Goal: Information Seeking & Learning: Learn about a topic

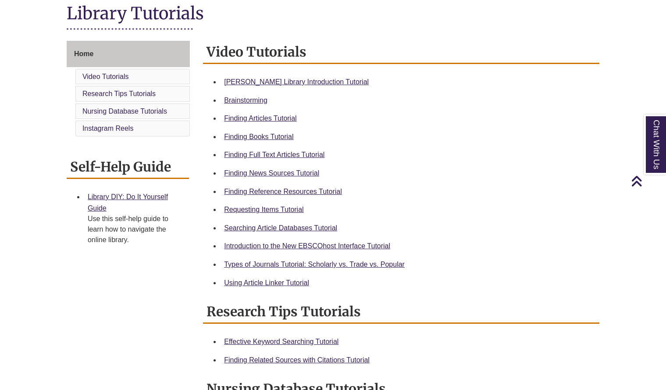
scroll to position [207, 0]
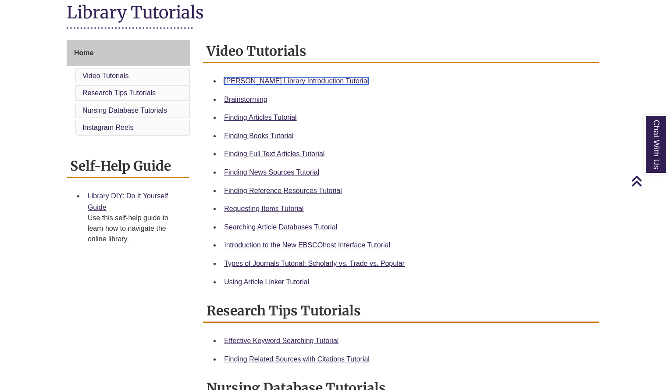
click at [279, 80] on link "Berntsen Library Introduction Tutorial" at bounding box center [296, 80] width 145 height 7
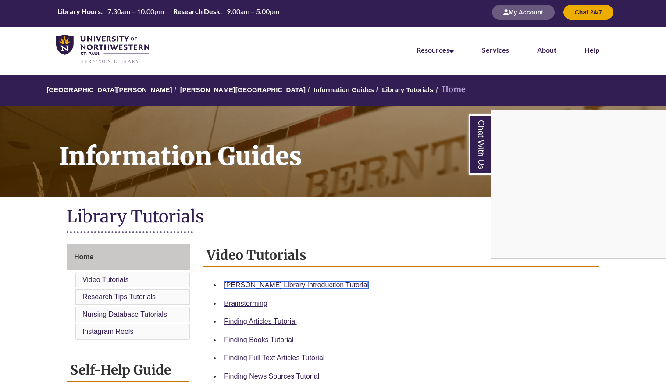
scroll to position [2, 0]
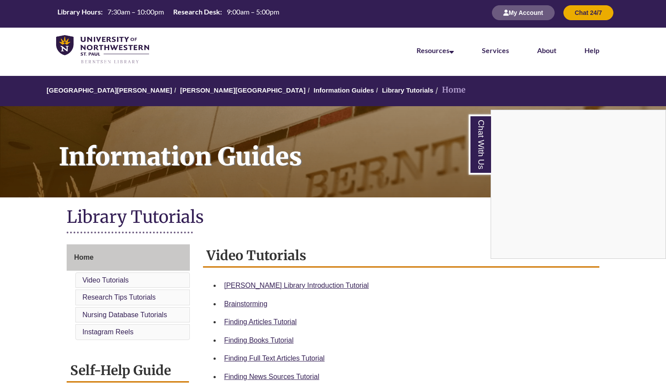
click at [187, 90] on div "Chat With Us" at bounding box center [333, 195] width 666 height 390
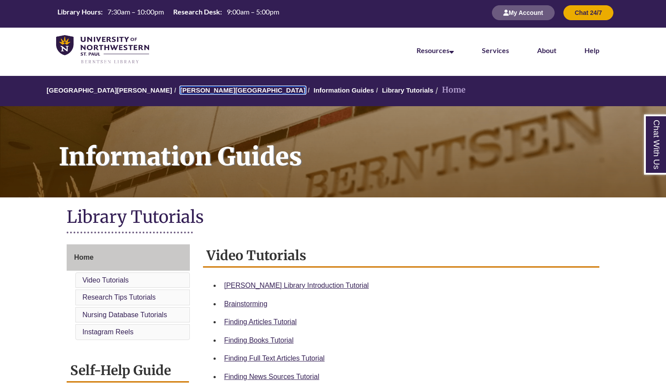
click at [187, 90] on link "[PERSON_NAME][GEOGRAPHIC_DATA]" at bounding box center [242, 89] width 125 height 7
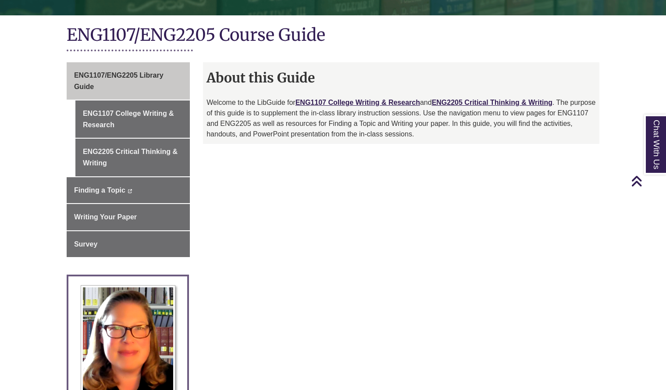
scroll to position [182, 0]
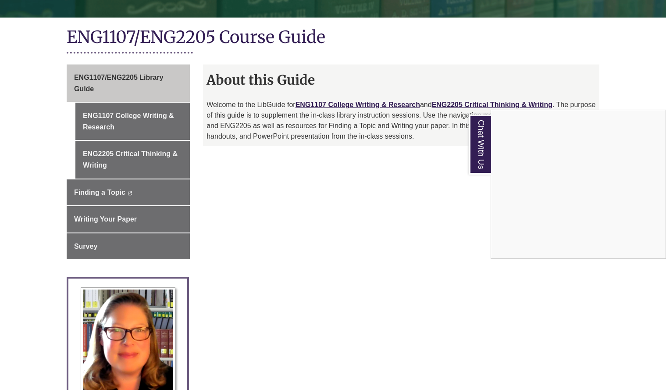
click at [391, 102] on div "Chat With Us" at bounding box center [333, 195] width 666 height 390
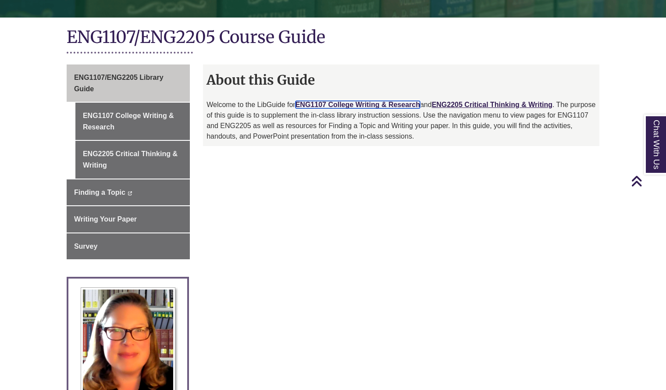
click at [391, 102] on link "ENG1107 College Writing & Research" at bounding box center [358, 104] width 125 height 7
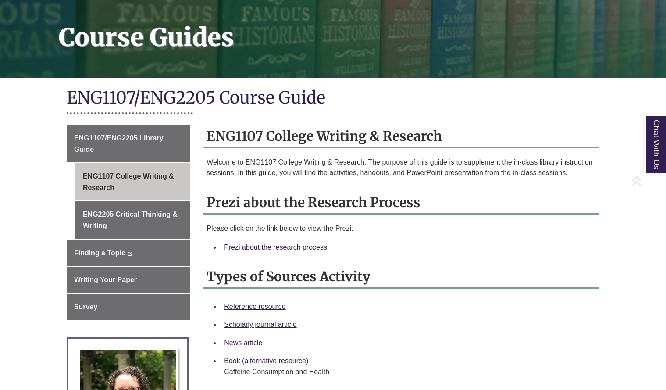
scroll to position [122, 0]
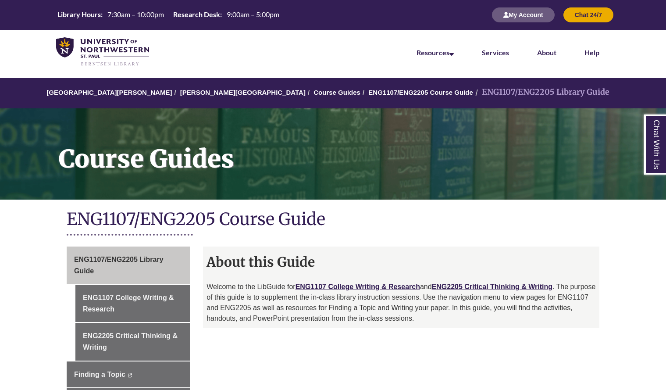
scroll to position [170, 0]
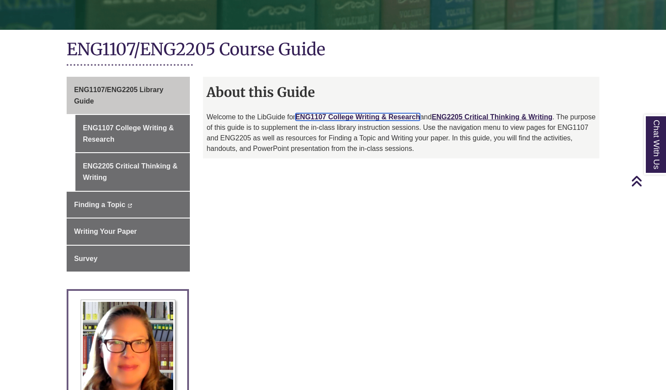
click at [391, 118] on link "ENG1107 College Writing & Research" at bounding box center [358, 116] width 125 height 7
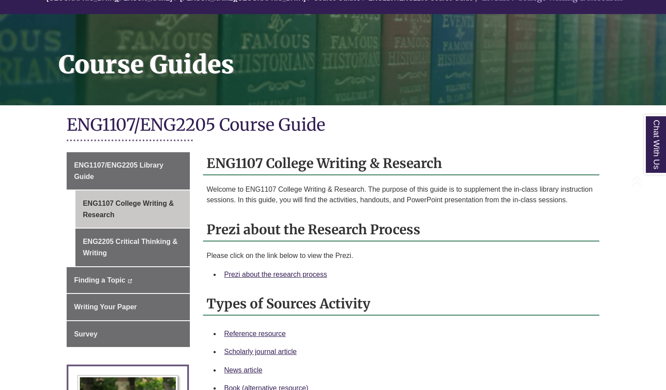
scroll to position [100, 0]
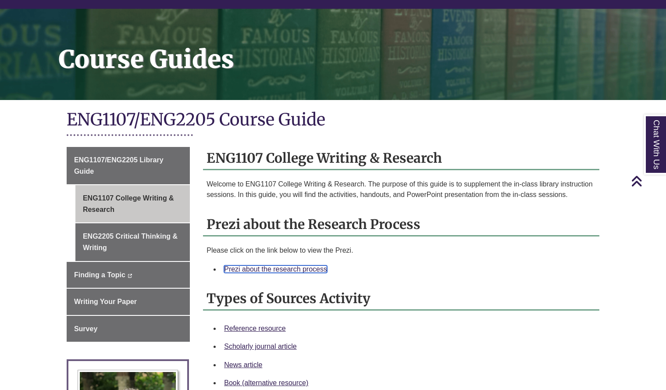
click at [304, 270] on link "Prezi about the research process" at bounding box center [275, 268] width 103 height 7
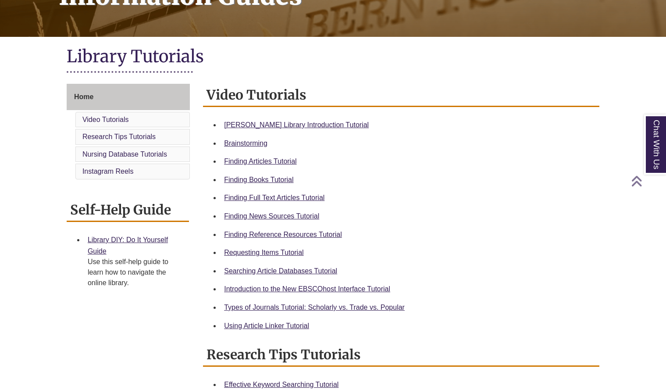
scroll to position [167, 0]
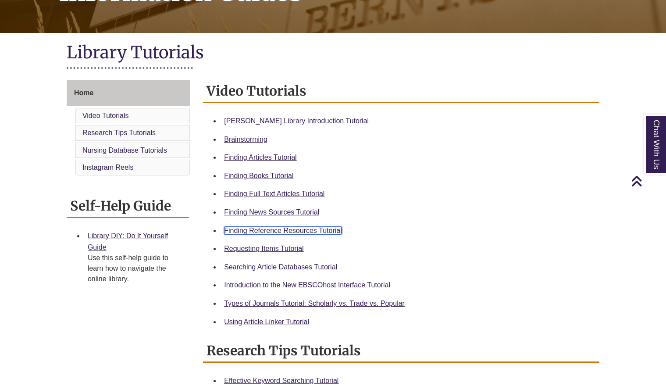
click at [289, 229] on link "Finding Reference Resources Tutorial" at bounding box center [283, 230] width 118 height 7
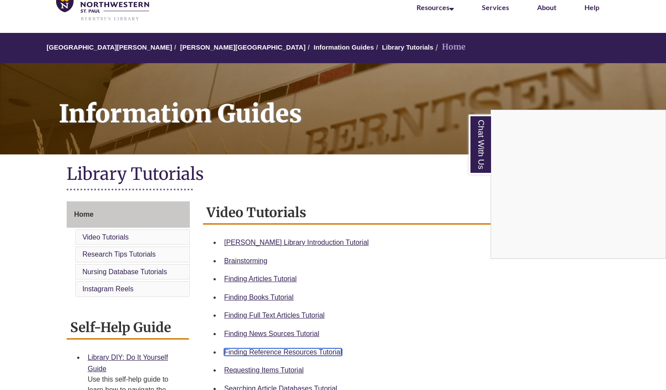
scroll to position [45, 0]
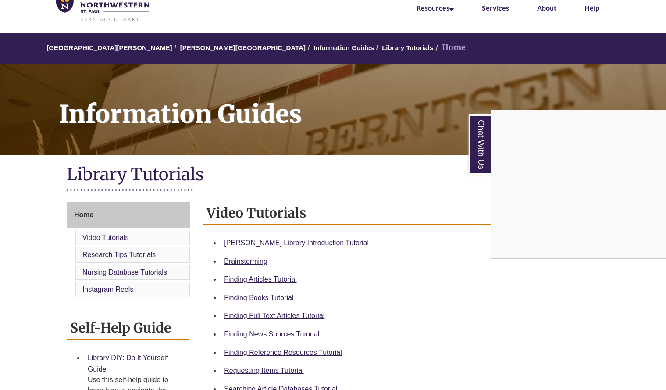
click at [185, 46] on div "Chat With Us" at bounding box center [333, 195] width 666 height 390
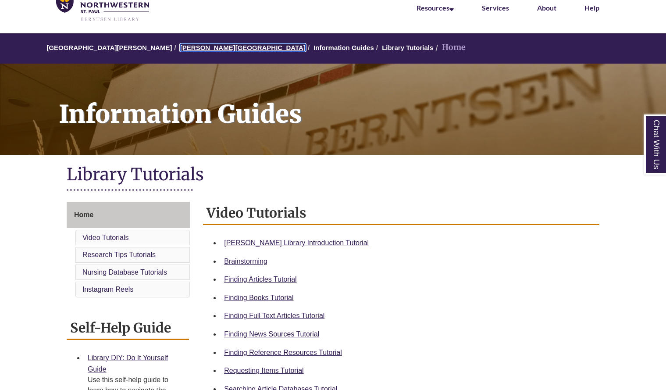
click at [183, 47] on link "[PERSON_NAME][GEOGRAPHIC_DATA]" at bounding box center [242, 47] width 125 height 7
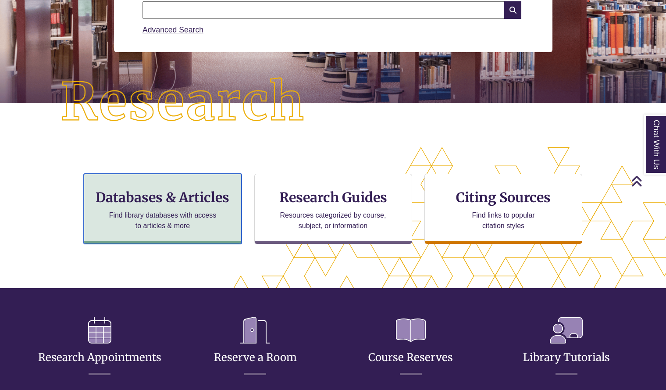
click at [185, 204] on h3 "Databases & Articles" at bounding box center [162, 197] width 143 height 17
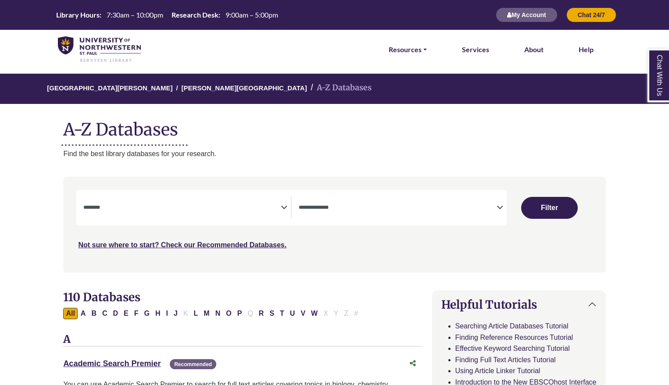
select select "Database Subject Filter"
click at [502, 207] on icon "Search filters" at bounding box center [499, 206] width 7 height 13
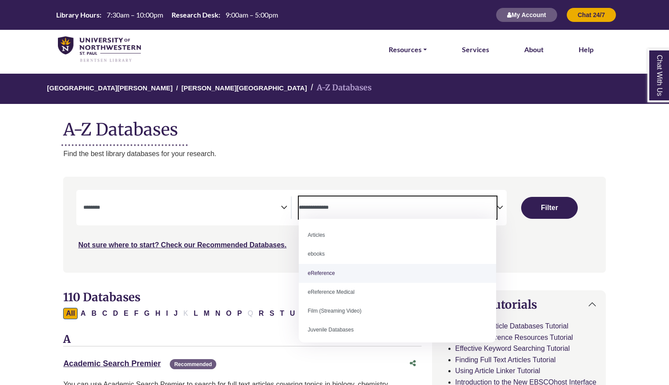
select select "*****"
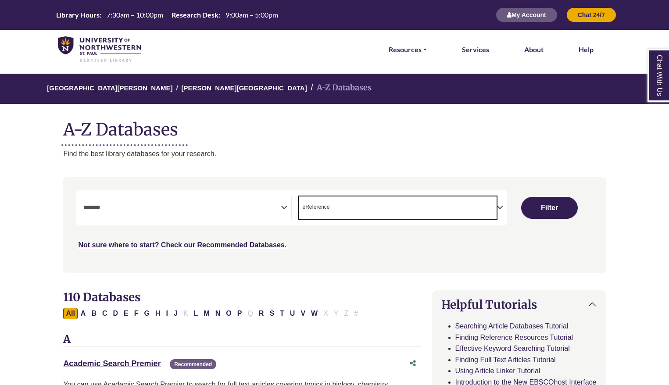
scroll to position [17, 0]
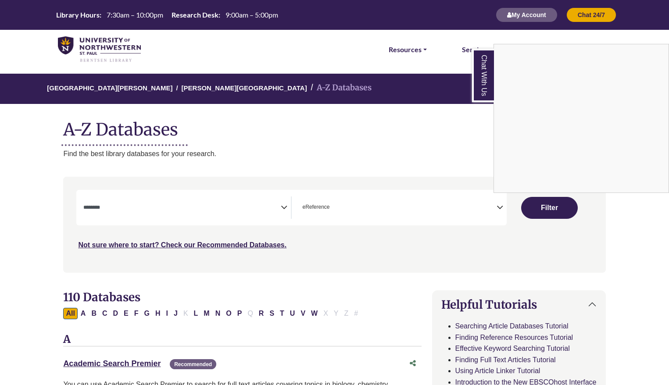
click at [282, 204] on div "Chat With Us" at bounding box center [334, 192] width 669 height 385
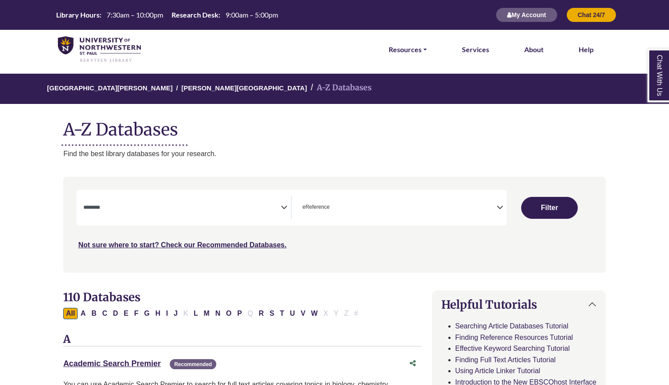
click at [282, 207] on icon "Search filters" at bounding box center [284, 206] width 7 height 13
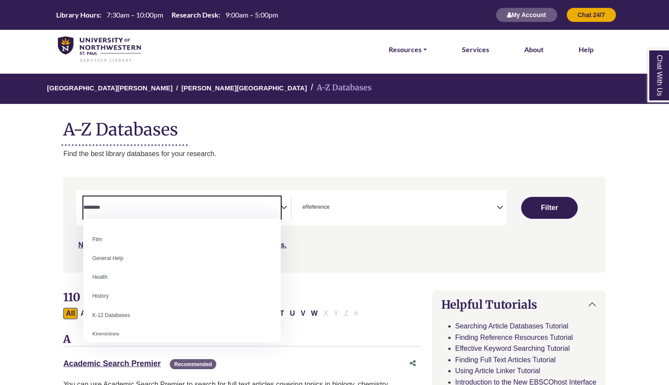
scroll to position [356, 0]
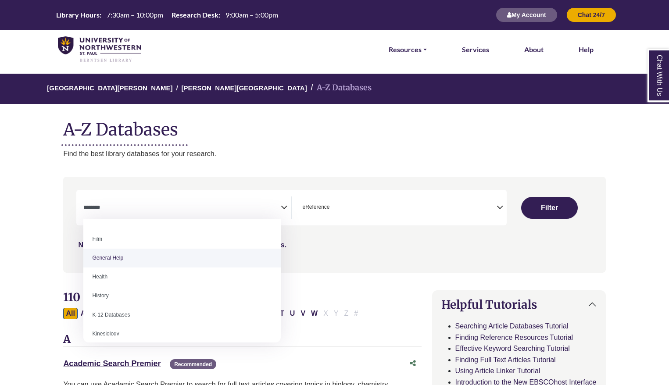
select select "*****"
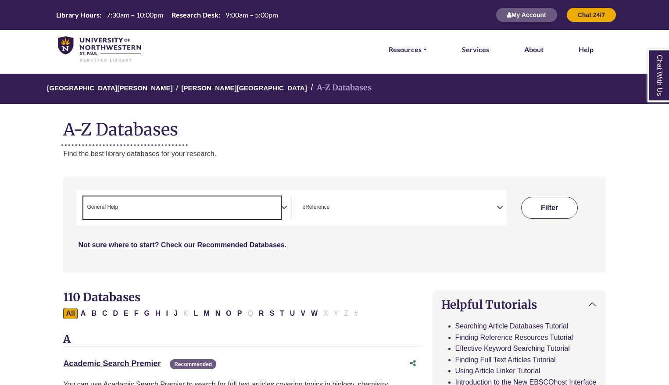
click at [551, 210] on button "Filter" at bounding box center [549, 208] width 57 height 22
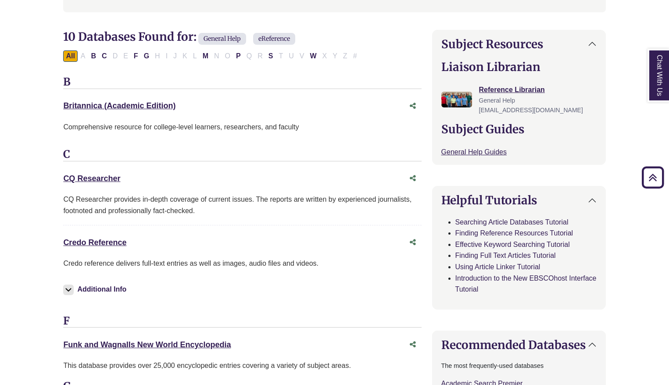
scroll to position [261, 0]
click at [107, 238] on link "Credo Reference This link opens in a new window" at bounding box center [94, 242] width 63 height 9
click at [111, 180] on link "CQ Researcher This link opens in a new window" at bounding box center [91, 178] width 57 height 9
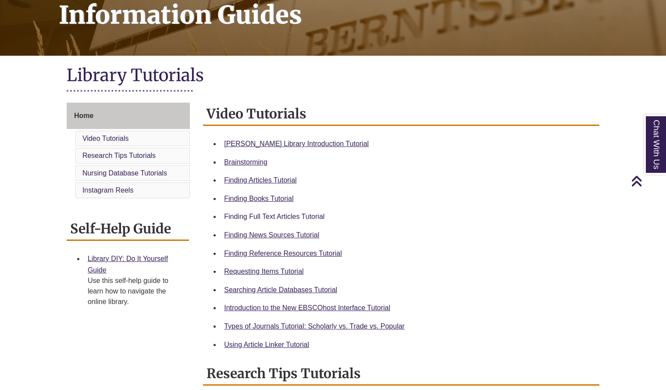
scroll to position [144, 0]
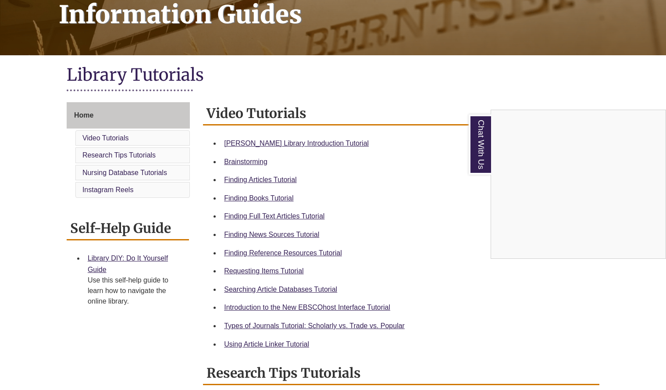
click at [295, 234] on div "Chat With Us" at bounding box center [333, 195] width 666 height 390
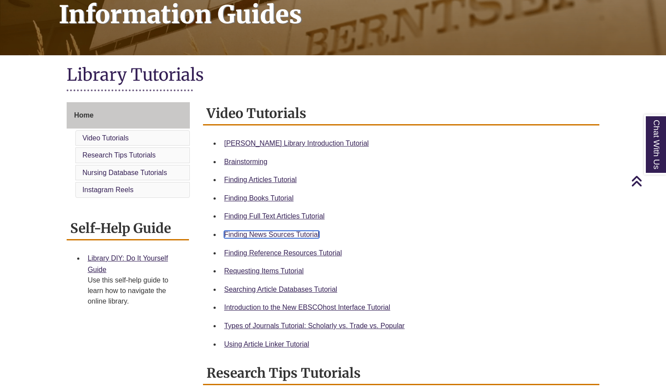
click at [269, 233] on link "Finding News Sources Tutorial" at bounding box center [271, 234] width 95 height 7
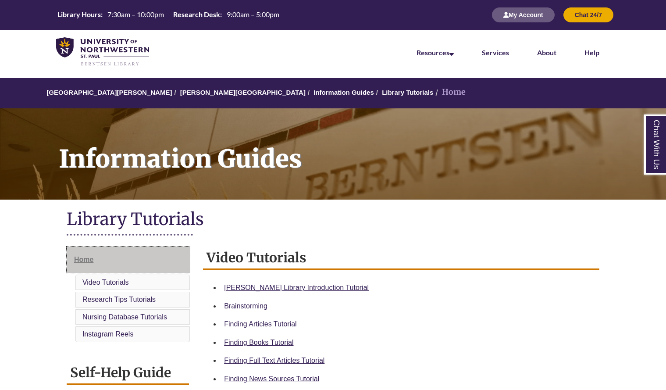
click at [108, 265] on link "Home" at bounding box center [128, 259] width 123 height 26
click at [193, 93] on link "[PERSON_NAME][GEOGRAPHIC_DATA]" at bounding box center [242, 92] width 125 height 7
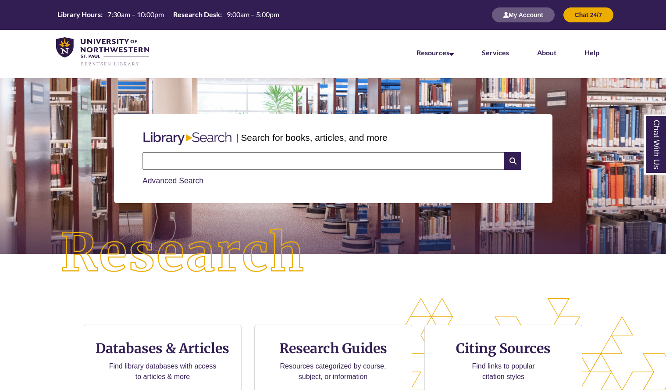
click at [288, 153] on input "text" at bounding box center [324, 161] width 362 height 18
type input "**********"
